Goal: Check status: Check status

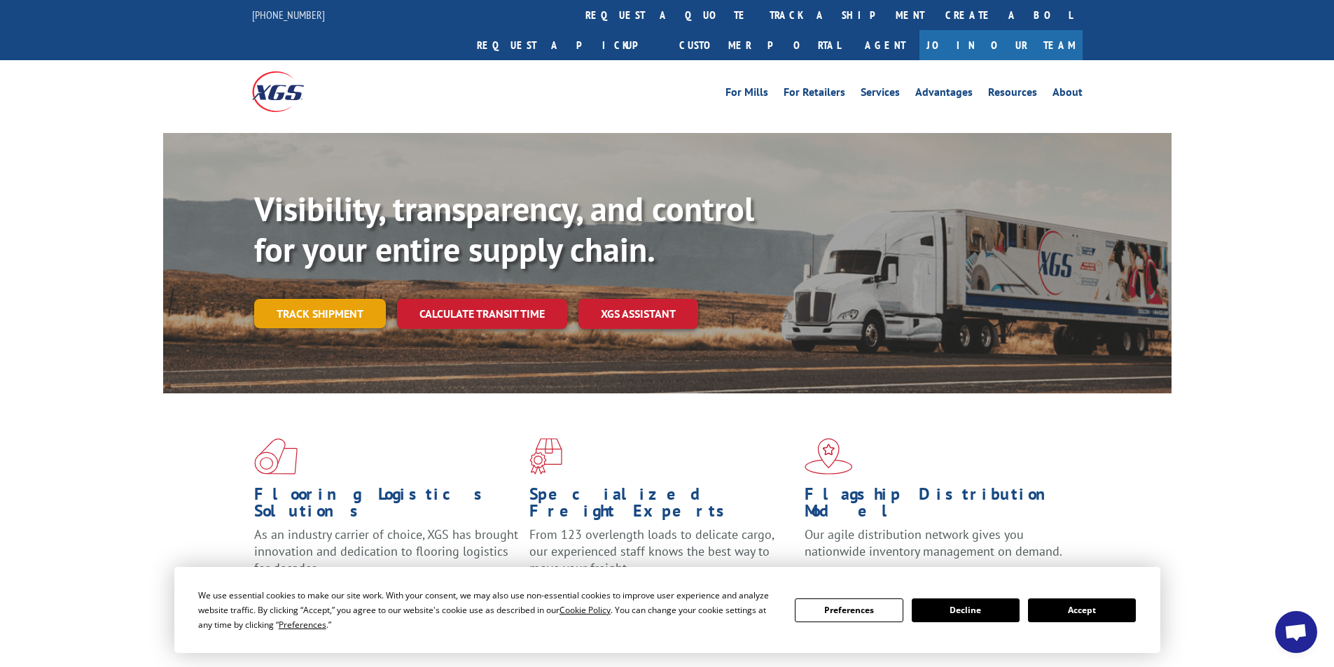
click at [334, 299] on link "Track shipment" at bounding box center [320, 313] width 132 height 29
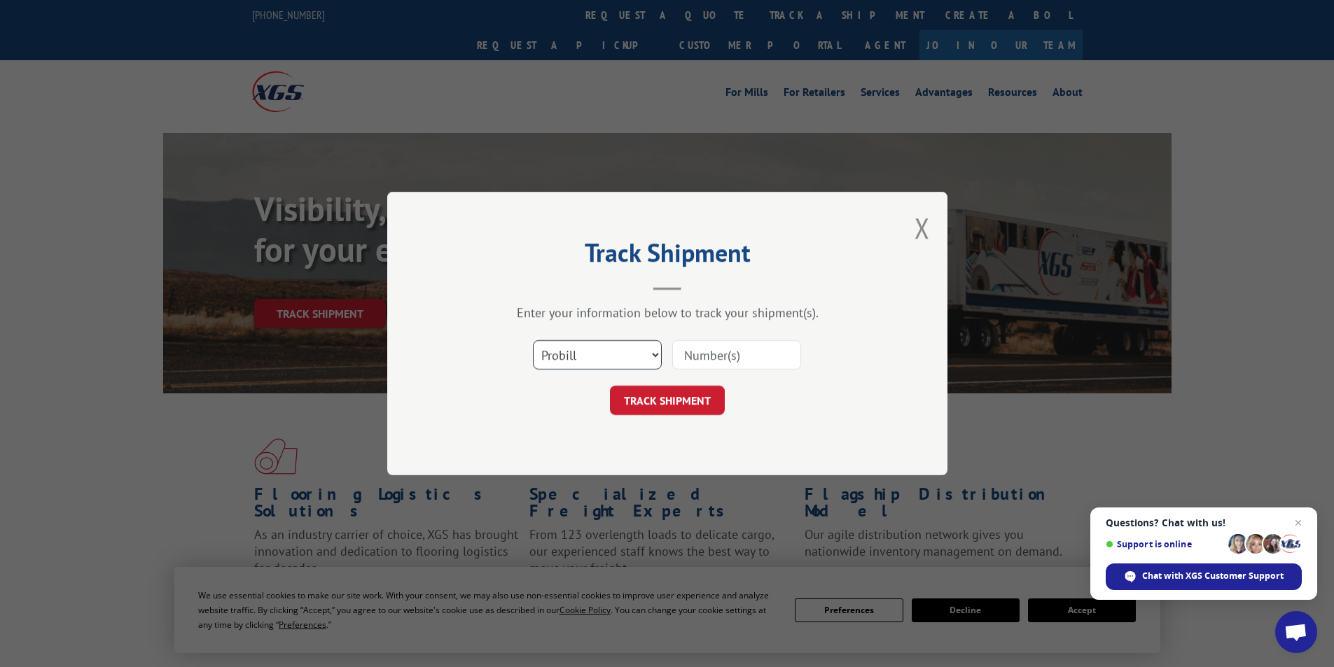
click at [651, 354] on select "Select category... Probill BOL PO" at bounding box center [597, 354] width 129 height 29
select select "po"
click at [533, 340] on select "Select category... Probill BOL PO" at bounding box center [597, 354] width 129 height 29
click at [917, 223] on button "Close modal" at bounding box center [922, 227] width 15 height 37
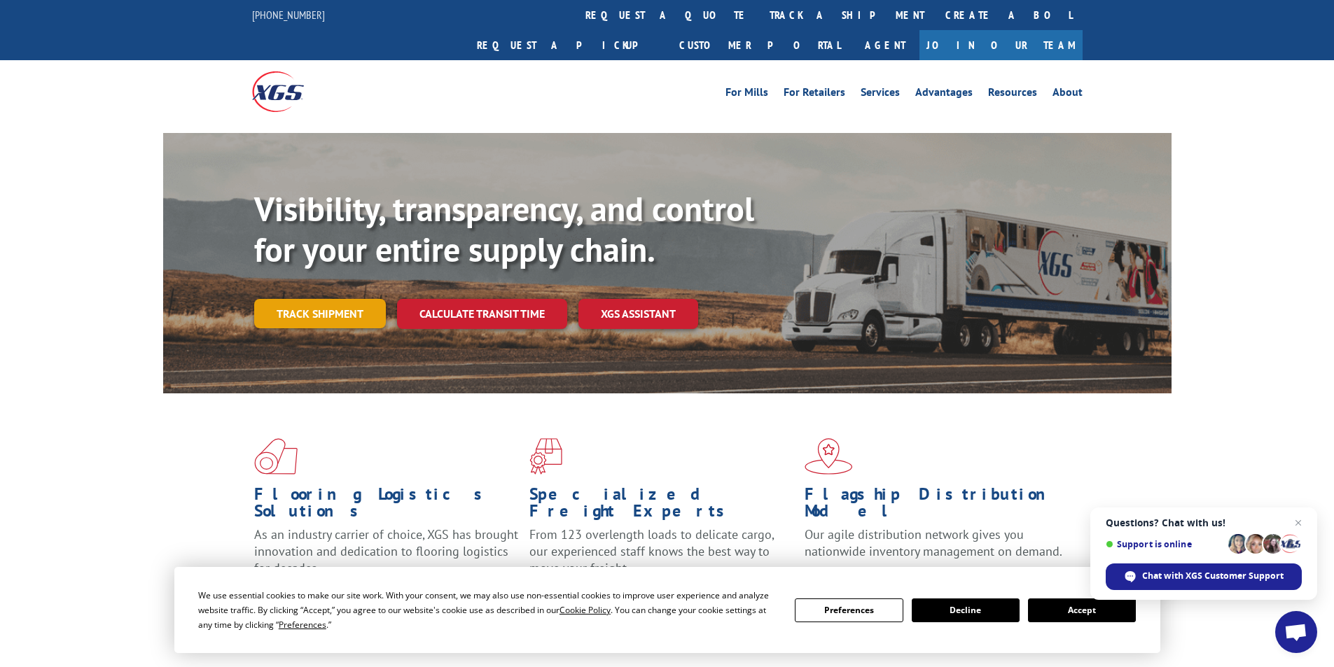
click at [340, 299] on link "Track shipment" at bounding box center [320, 313] width 132 height 29
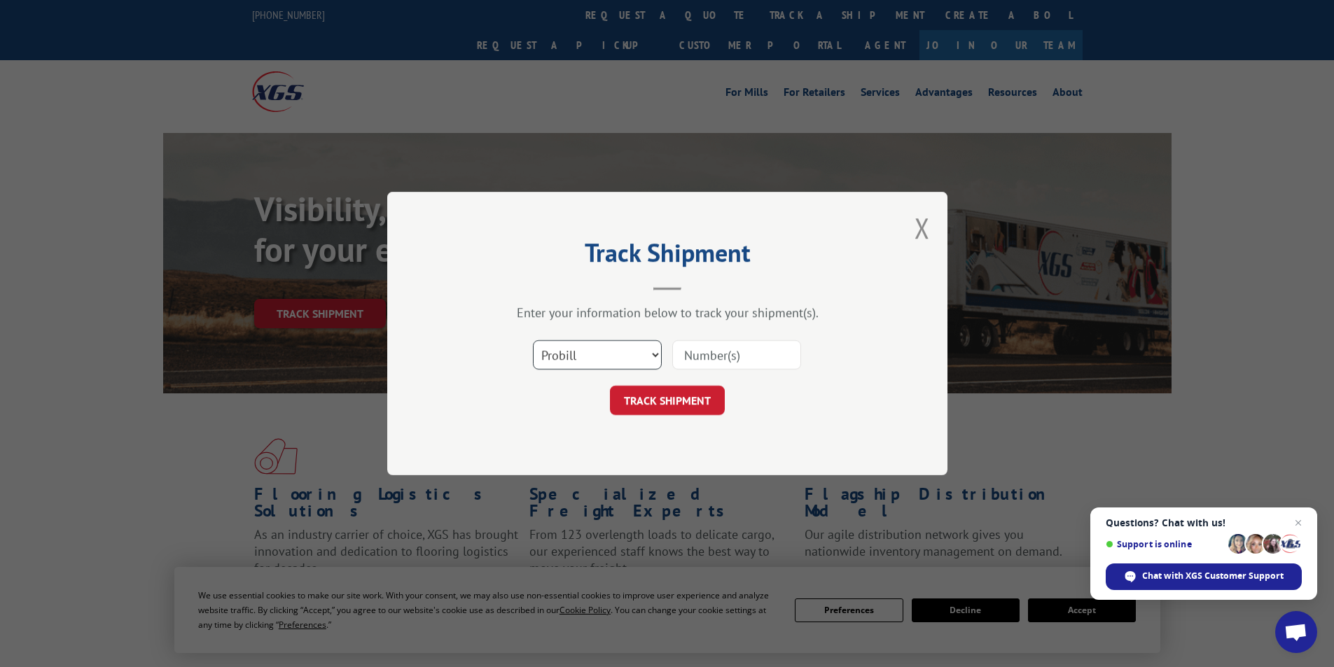
click at [653, 352] on select "Select category... Probill BOL PO" at bounding box center [597, 354] width 129 height 29
select select "po"
click at [533, 340] on select "Select category... Probill BOL PO" at bounding box center [597, 354] width 129 height 29
click at [720, 359] on input at bounding box center [736, 354] width 129 height 29
type input "16944852"
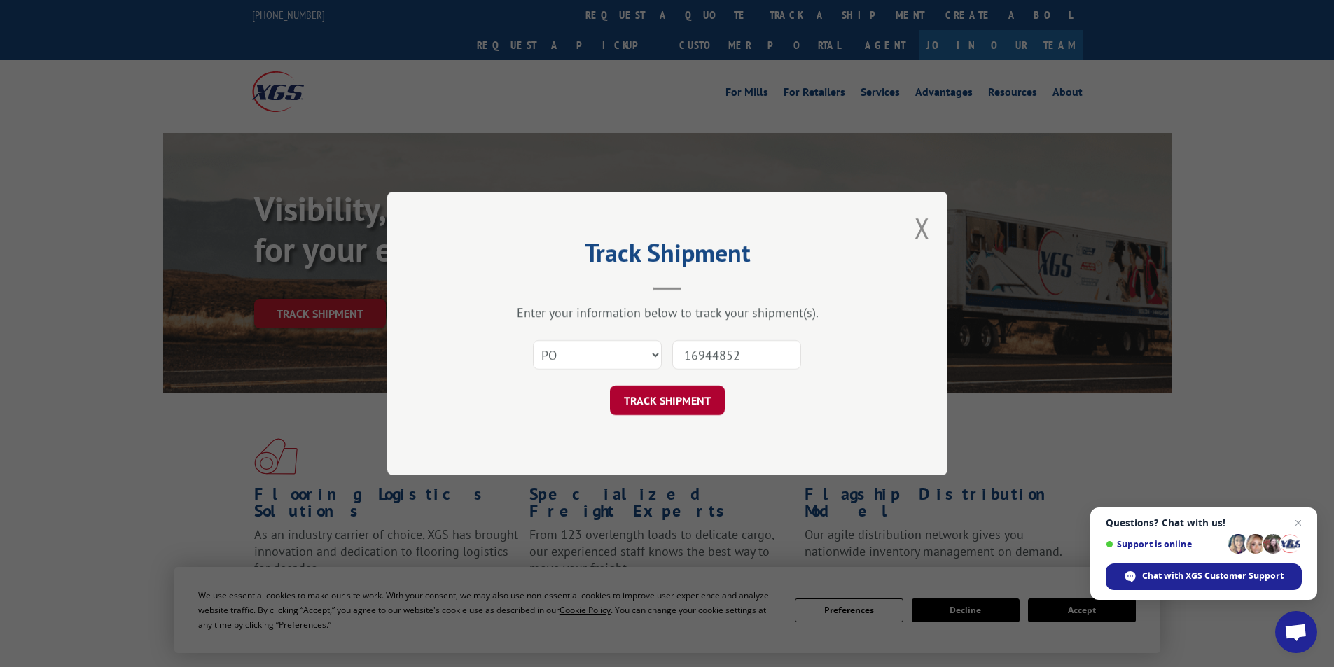
click at [674, 395] on button "TRACK SHIPMENT" at bounding box center [667, 400] width 115 height 29
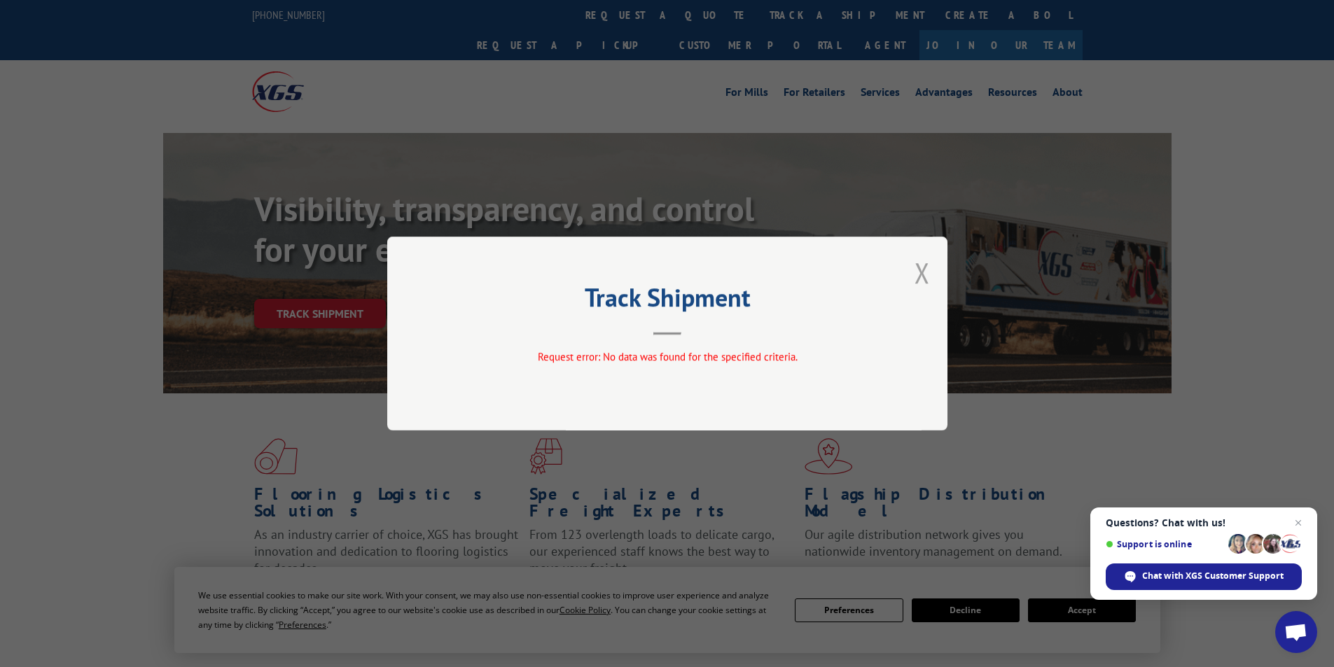
click at [922, 272] on button "Close modal" at bounding box center [922, 272] width 15 height 37
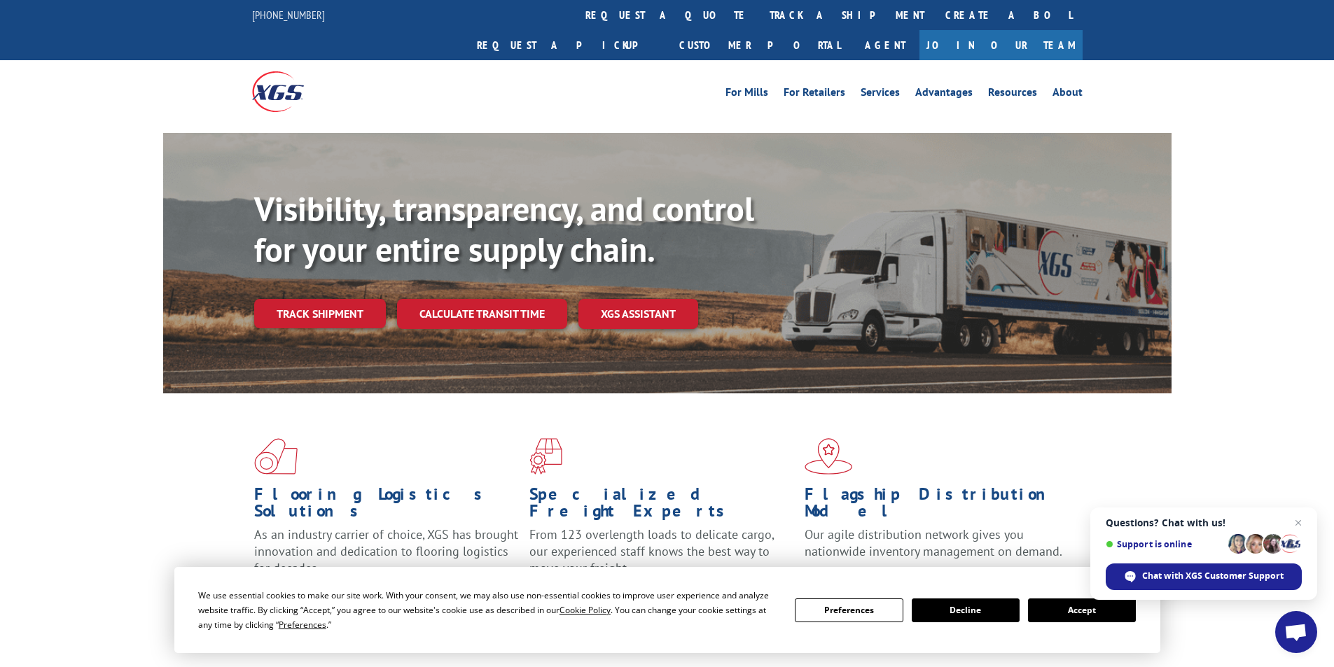
click at [309, 299] on link "Track shipment" at bounding box center [320, 313] width 132 height 29
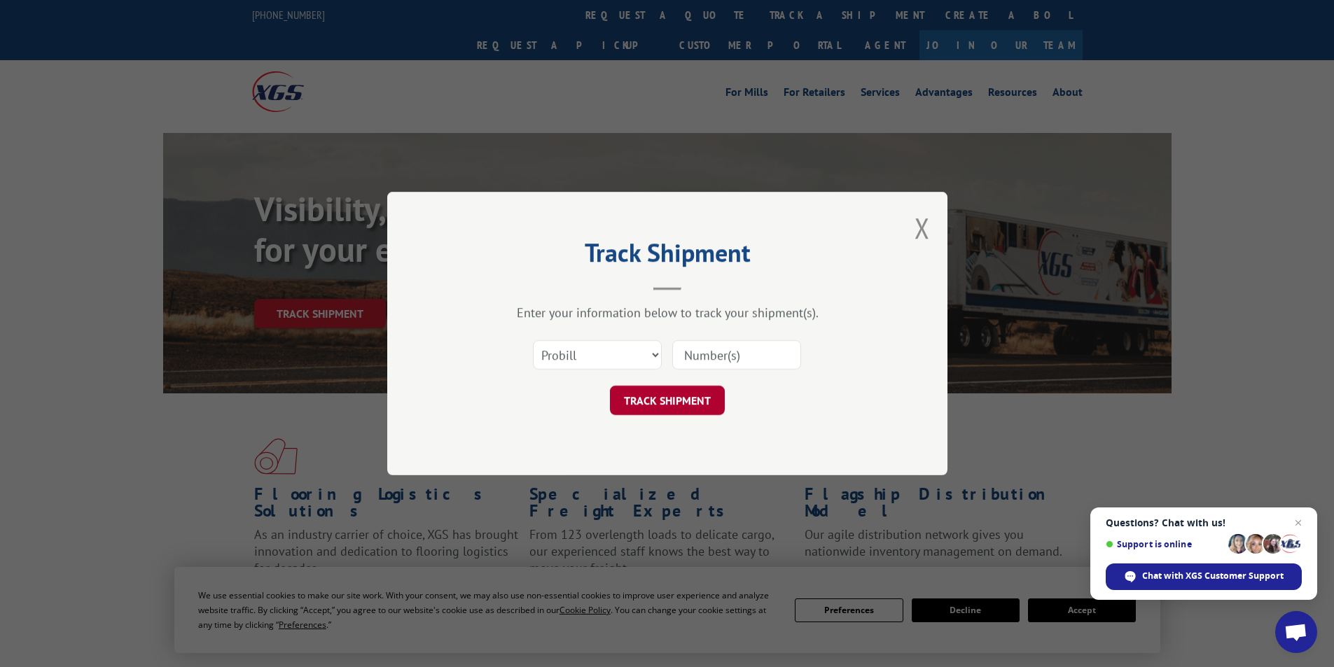
click at [662, 396] on button "TRACK SHIPMENT" at bounding box center [667, 400] width 115 height 29
click at [707, 354] on input at bounding box center [736, 354] width 129 height 29
type input "16944852"
click at [696, 395] on button "TRACK SHIPMENT" at bounding box center [667, 400] width 115 height 29
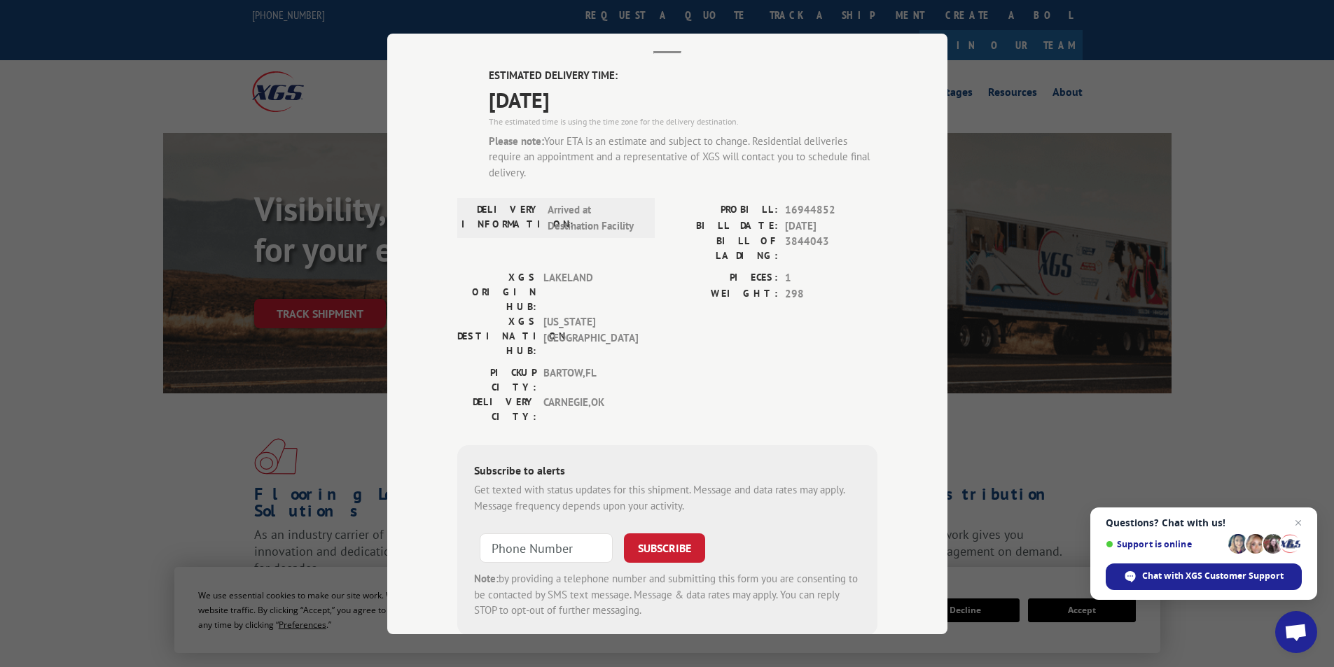
scroll to position [94, 0]
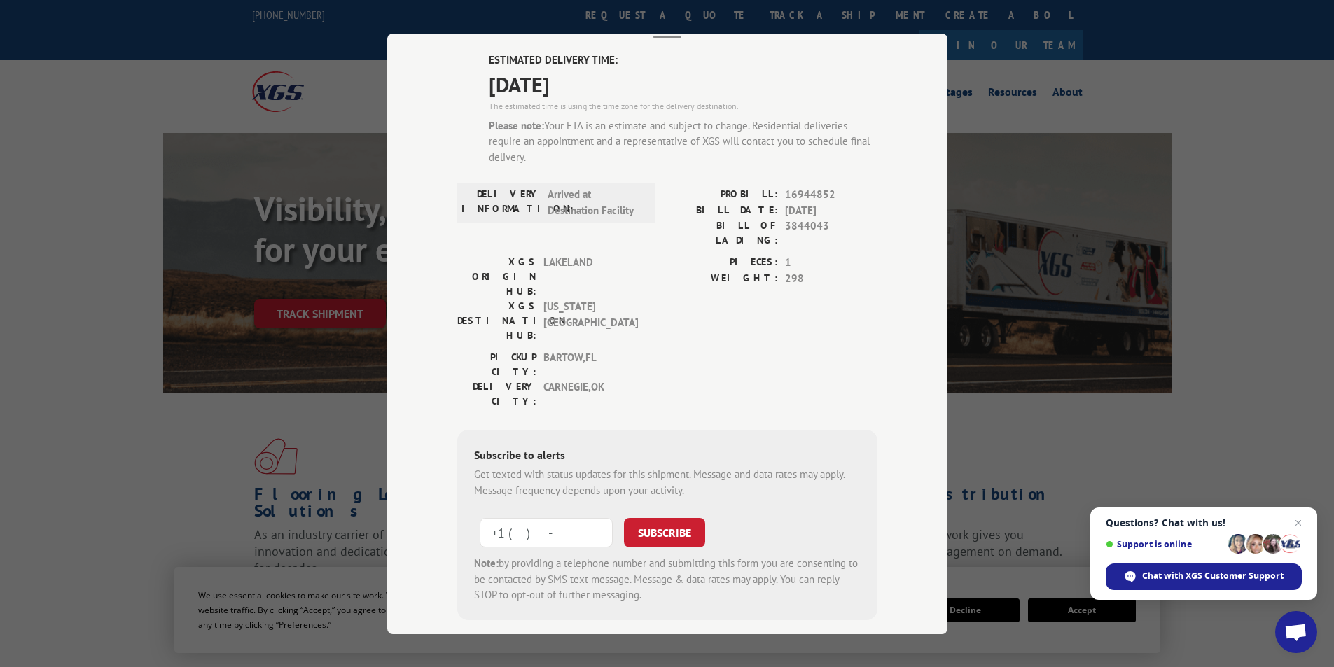
click at [513, 518] on input "+1 (___) ___-____" at bounding box center [546, 532] width 133 height 29
type input "[PHONE_NUMBER]"
click at [660, 518] on button "SUBSCRIBE" at bounding box center [664, 532] width 81 height 29
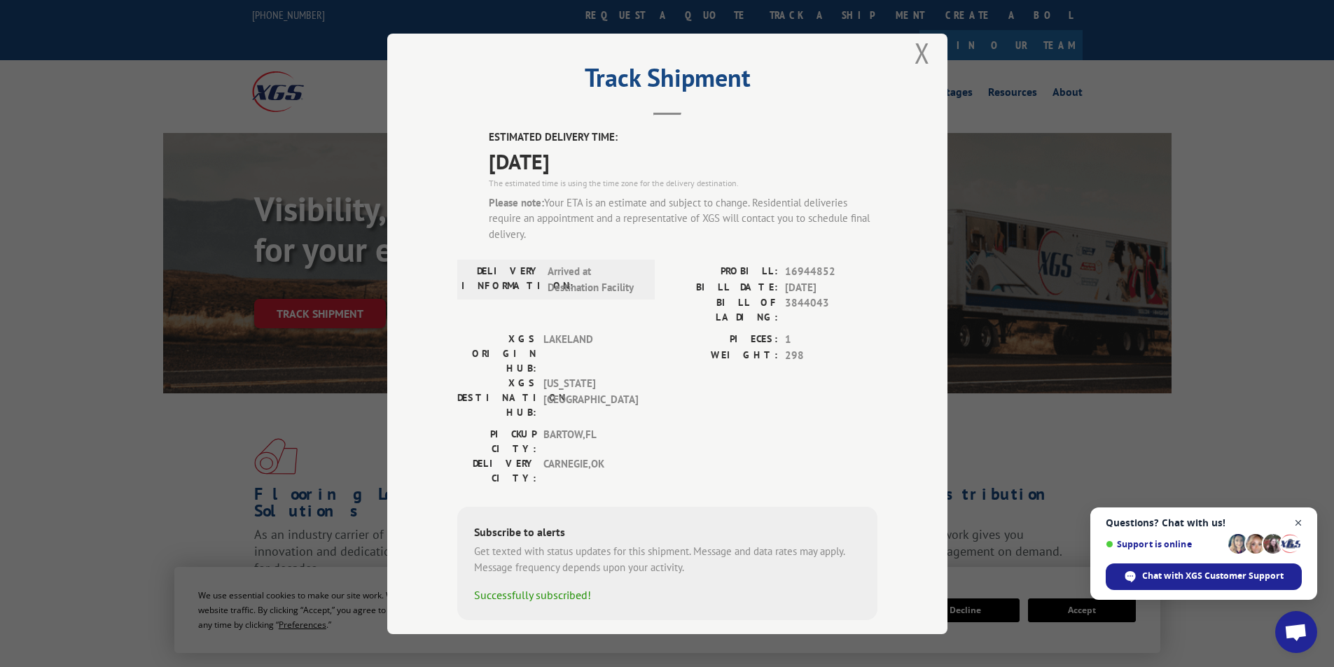
click at [1294, 522] on span "Open chat" at bounding box center [1299, 524] width 18 height 18
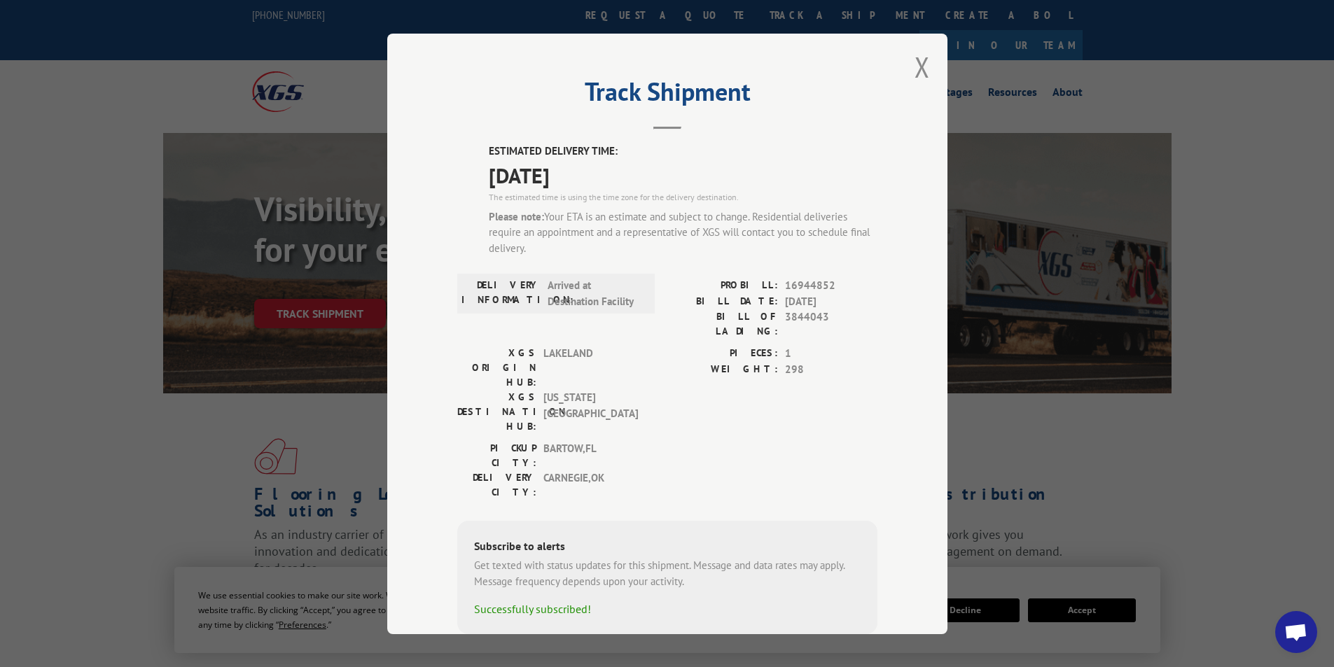
scroll to position [0, 0]
click at [916, 72] on button "Close modal" at bounding box center [922, 69] width 15 height 37
